Goal: Task Accomplishment & Management: Manage account settings

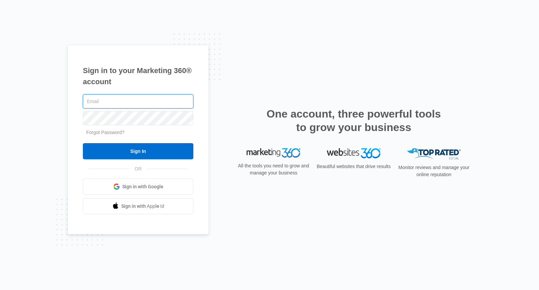
type input "[EMAIL_ADDRESS][DOMAIN_NAME]"
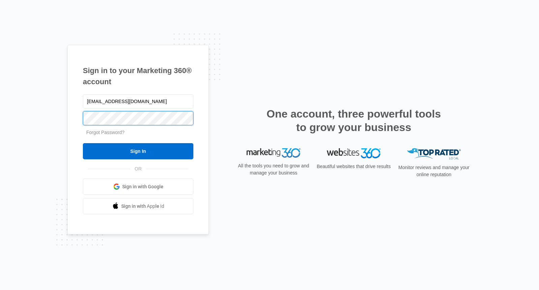
click at [138, 151] on input "Sign In" at bounding box center [138, 151] width 110 height 16
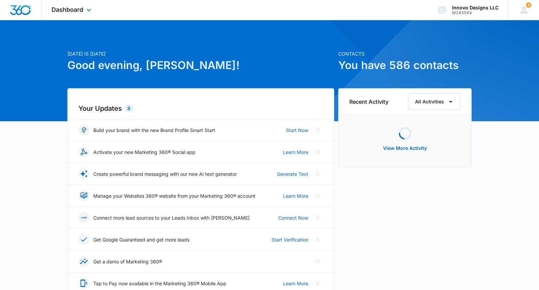
click at [68, 5] on div "Dashboard Apps Reputation Websites Forms CRM Email Social POS Content Ads Intel…" at bounding box center [72, 10] width 62 height 20
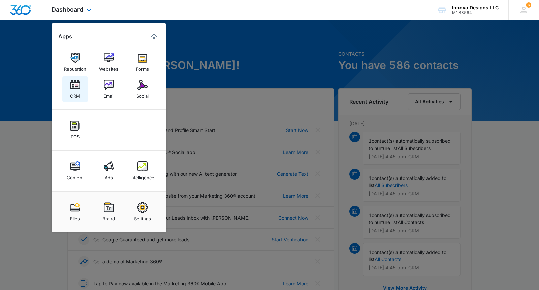
click at [77, 87] on img at bounding box center [75, 85] width 10 height 10
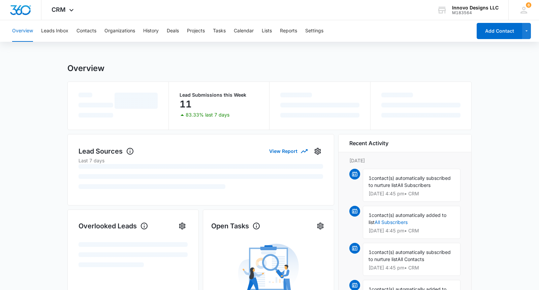
click at [70, 28] on div "Overview Leads Inbox Contacts Organizations History Deals Projects Tasks Calend…" at bounding box center [240, 31] width 464 height 22
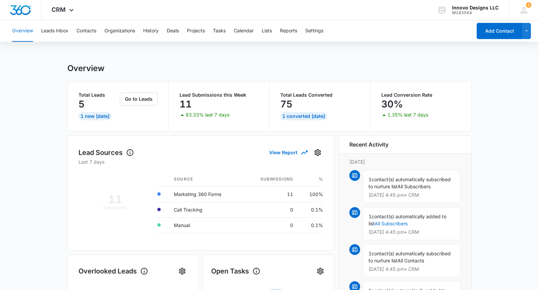
click at [69, 29] on div "Overview Leads Inbox Contacts Organizations History Deals Projects Tasks Calend…" at bounding box center [240, 31] width 464 height 22
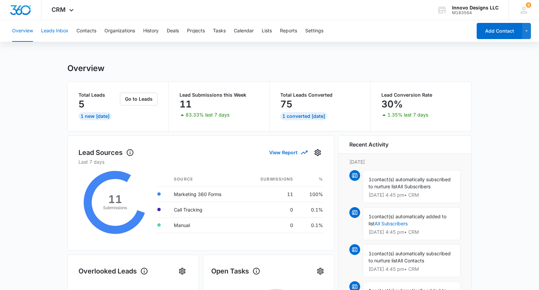
click at [67, 30] on button "Leads Inbox" at bounding box center [54, 31] width 27 height 22
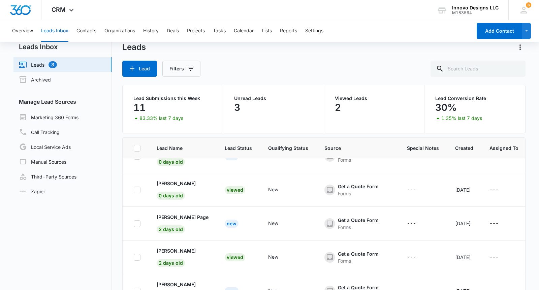
scroll to position [52, 0]
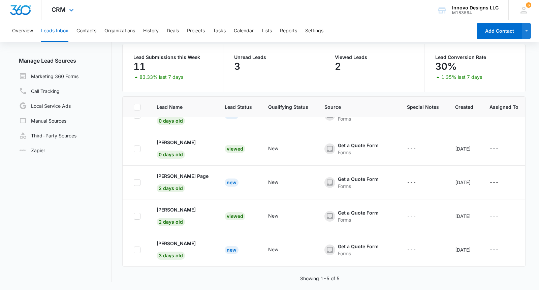
click at [76, 14] on div "CRM Apps Reputation Websites Forms CRM Email Social POS Content Ads Intelligenc…" at bounding box center [63, 10] width 44 height 20
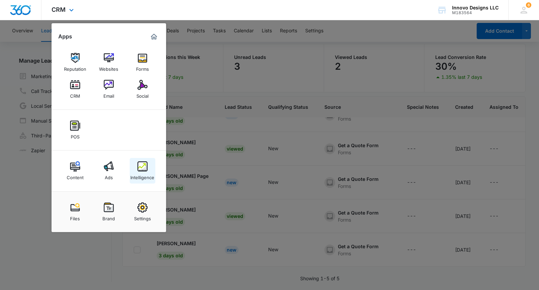
click at [143, 167] on img at bounding box center [142, 166] width 10 height 10
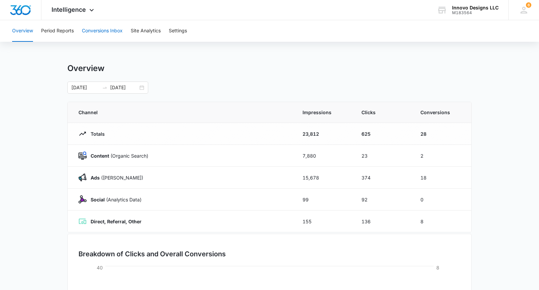
click at [88, 34] on button "Conversions Inbox" at bounding box center [102, 31] width 41 height 22
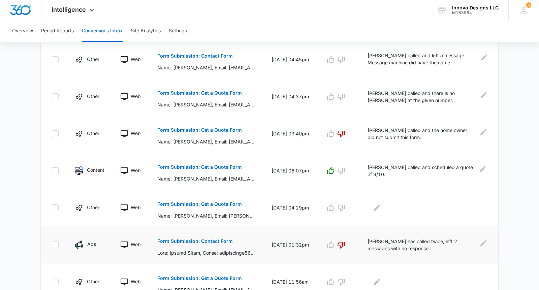
scroll to position [215, 0]
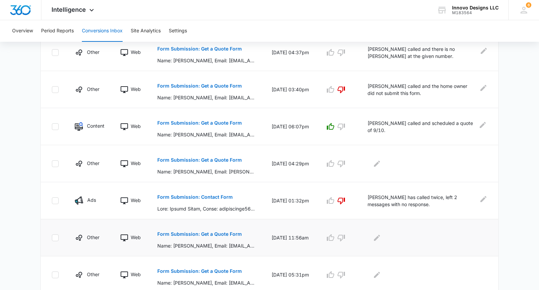
click at [205, 236] on p "Form Submission: Get a Quote Form" at bounding box center [199, 234] width 85 height 5
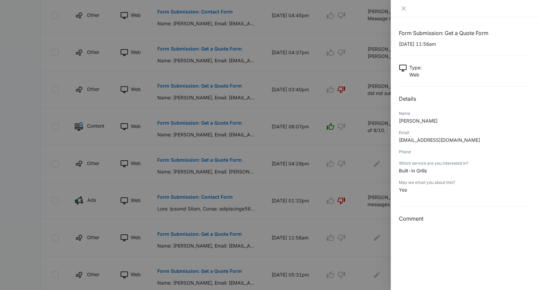
click at [357, 219] on div at bounding box center [269, 145] width 539 height 290
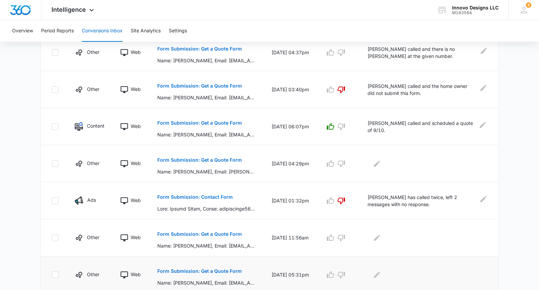
click at [236, 266] on button "Form Submission: Get a Quote Form" at bounding box center [199, 271] width 85 height 16
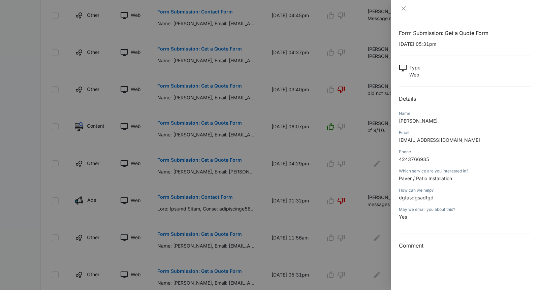
click at [329, 247] on div at bounding box center [269, 145] width 539 height 290
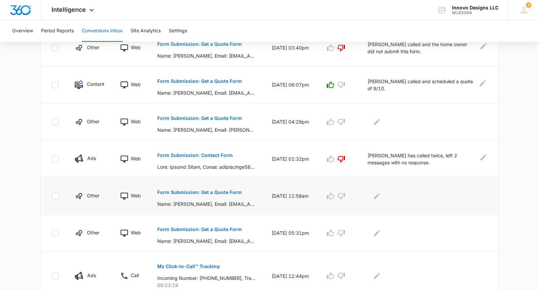
scroll to position [337, 0]
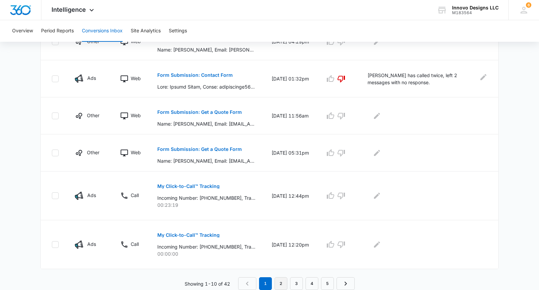
click at [278, 283] on link "2" at bounding box center [280, 283] width 13 height 13
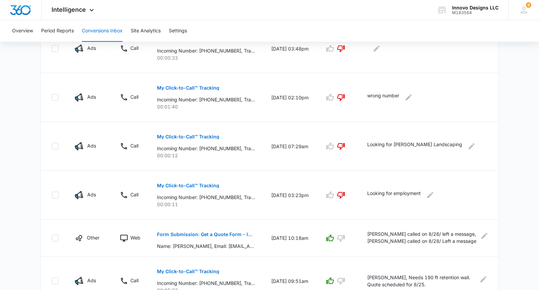
scroll to position [408, 0]
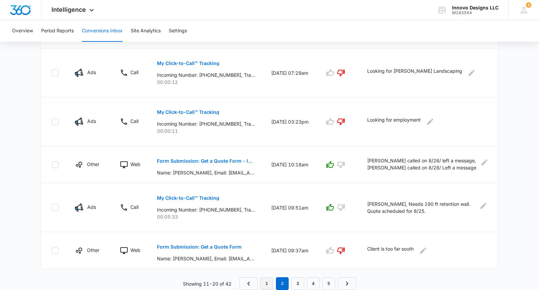
click at [268, 288] on link "1" at bounding box center [266, 283] width 13 height 13
